Goal: Navigation & Orientation: Understand site structure

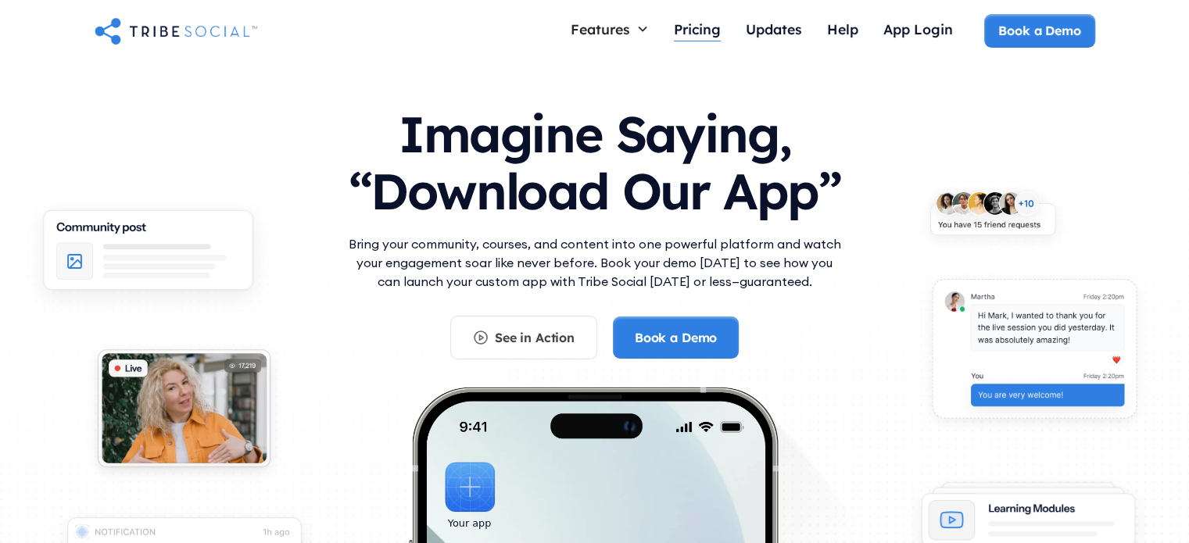
click at [694, 27] on div "Pricing" at bounding box center [697, 28] width 47 height 17
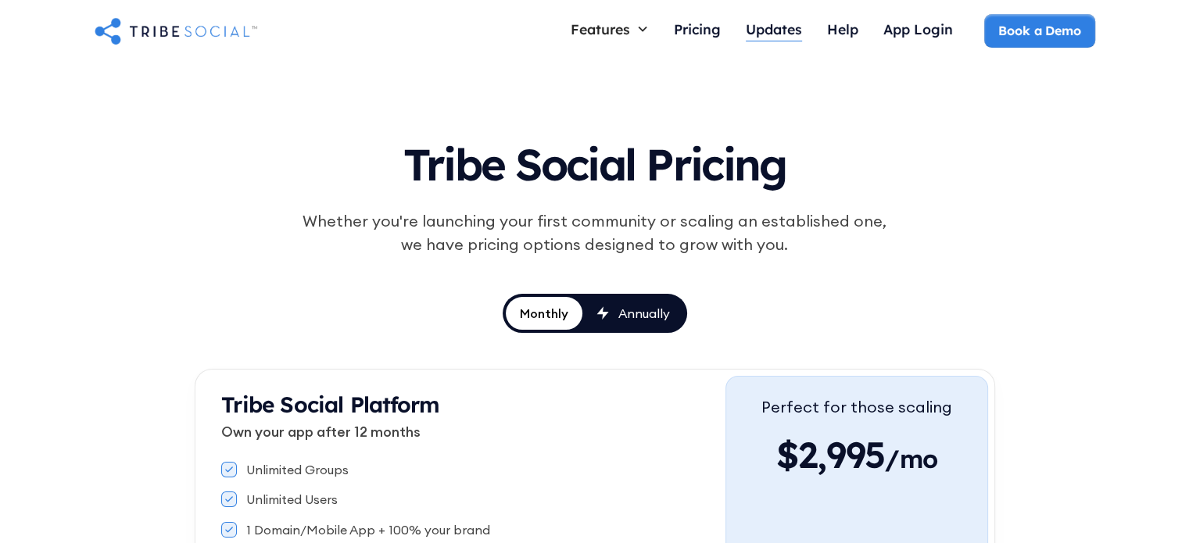
click at [787, 26] on div "Updates" at bounding box center [774, 28] width 56 height 17
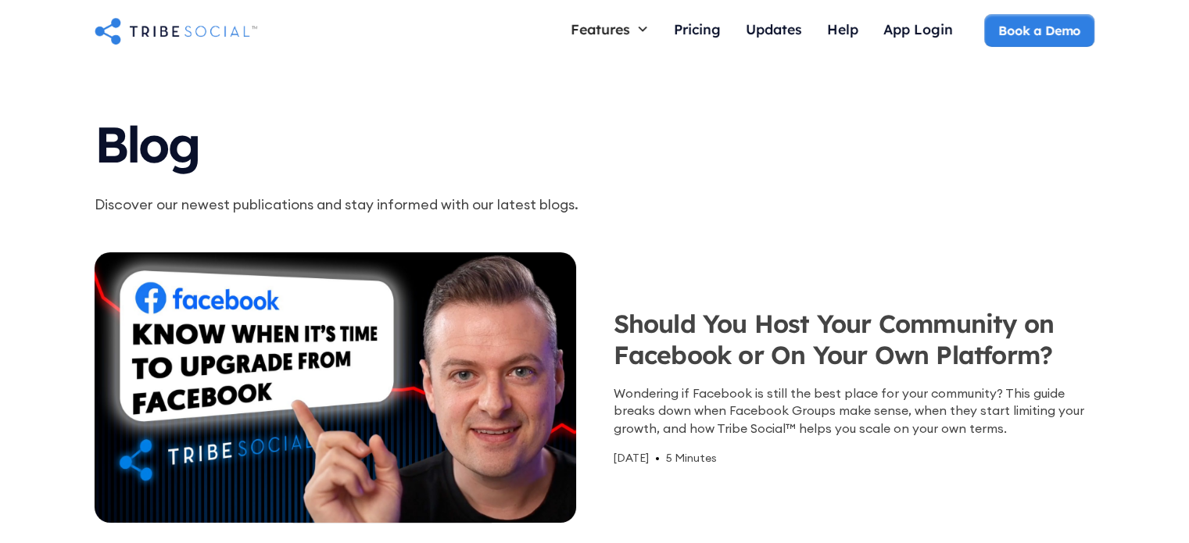
click at [206, 38] on img "home" at bounding box center [176, 30] width 163 height 31
